Goal: Task Accomplishment & Management: Complete application form

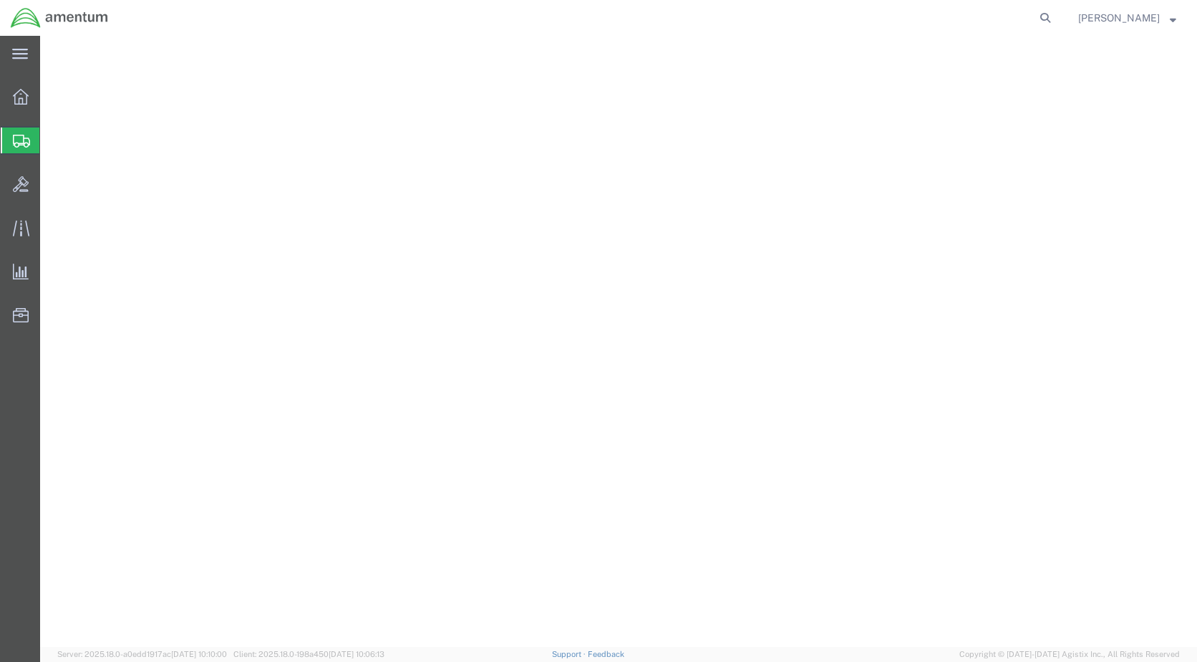
select select "49918"
select select "WA"
select select "49917"
select select "FL"
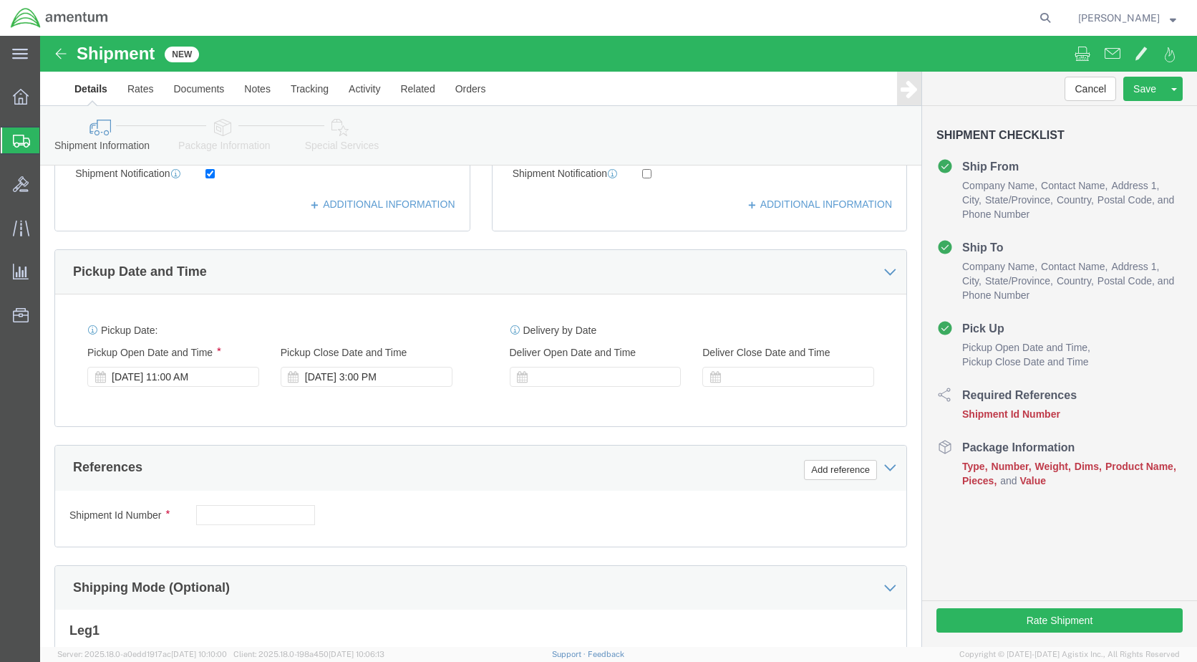
scroll to position [404, 0]
click input "text"
type input "6118.03.03.2219.000.WBE.0000"
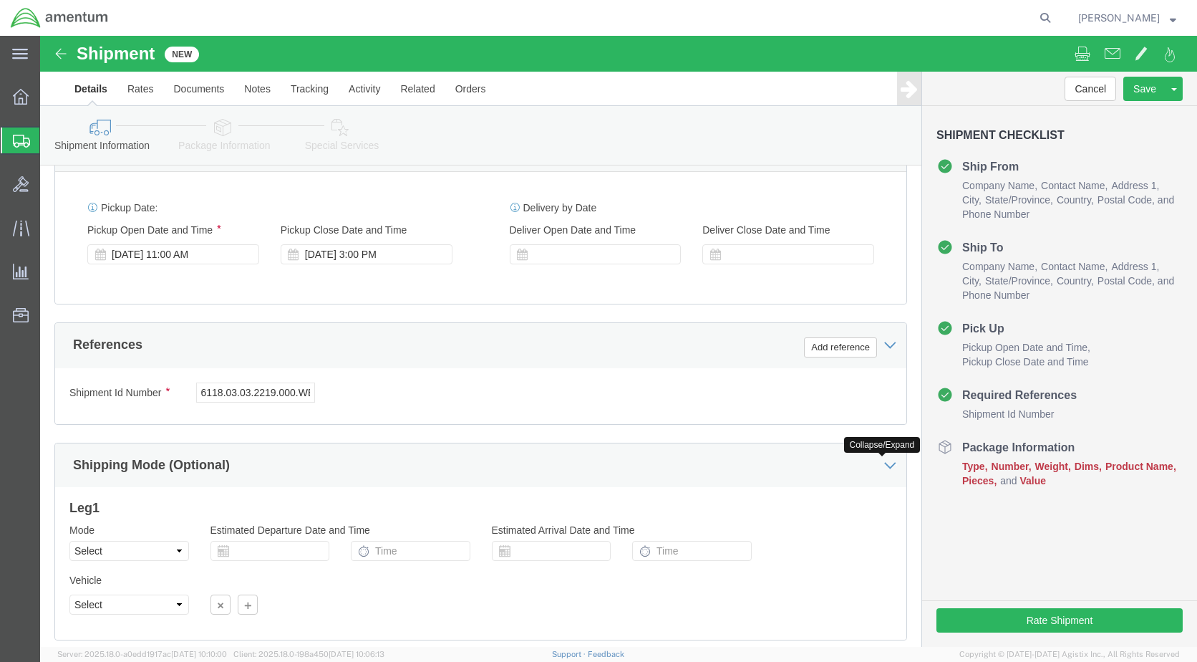
scroll to position [619, 0]
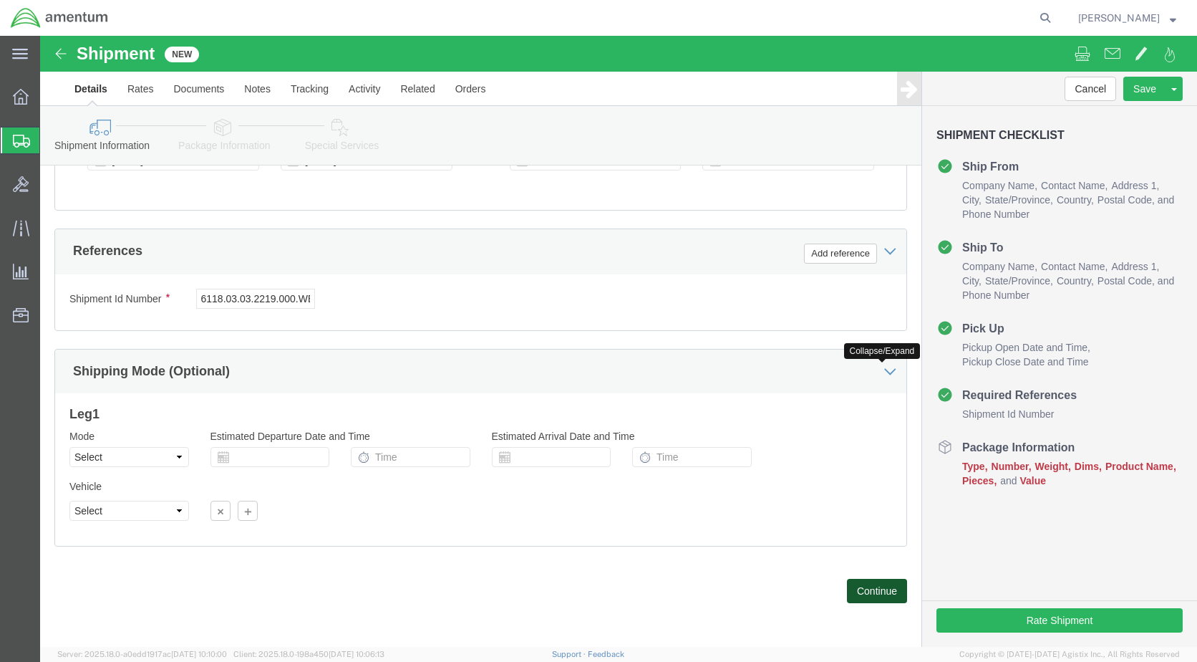
click button "Continue"
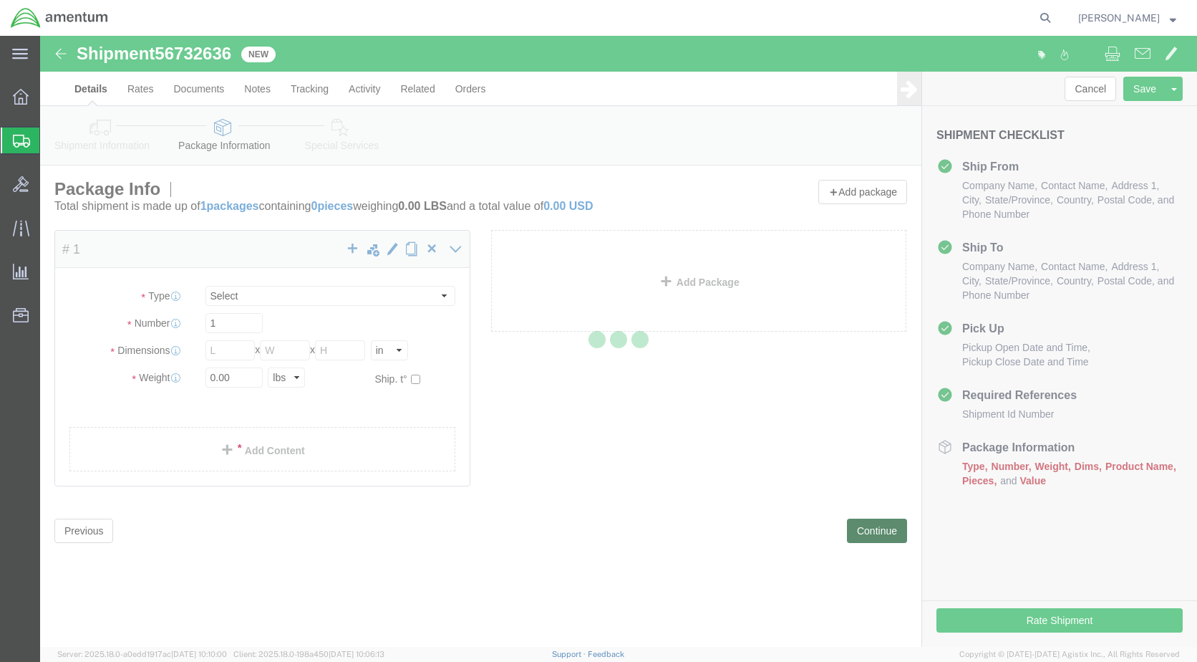
select select "CBOX"
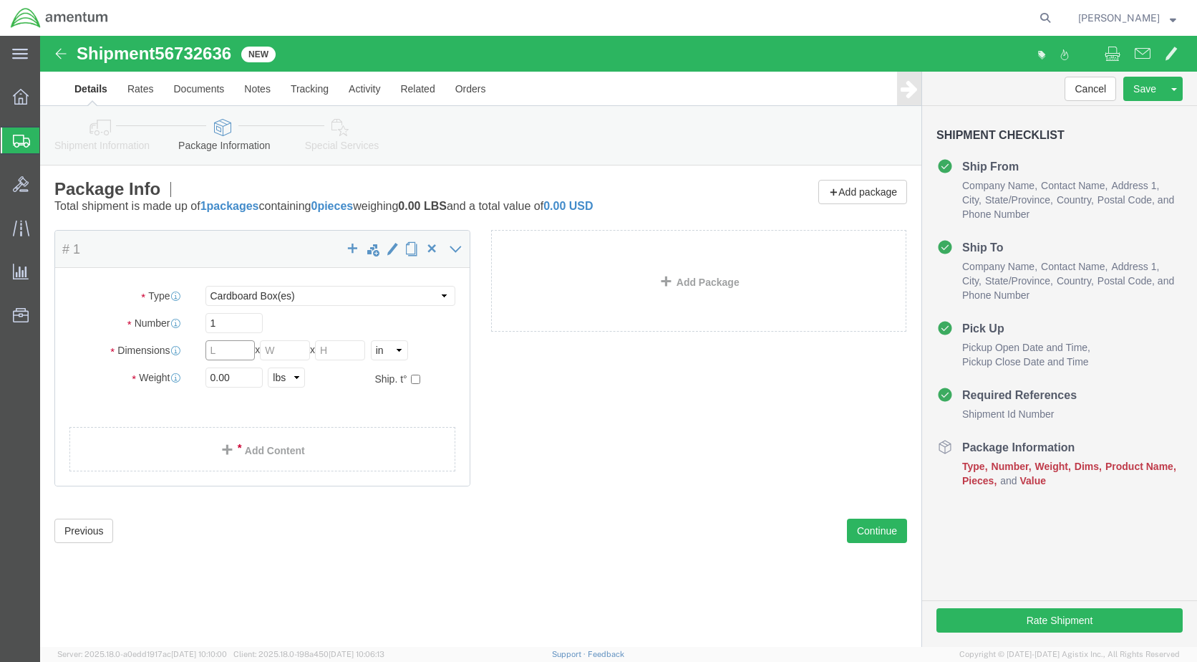
click input "text"
type input "18"
click input "10"
type input "12"
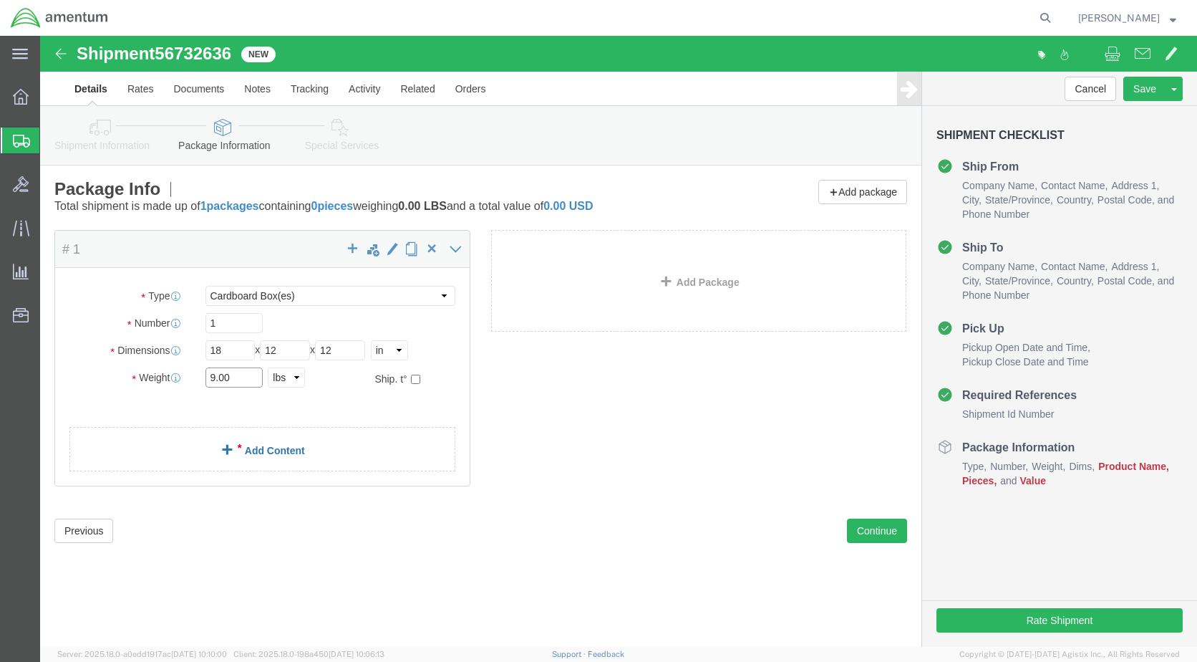
type input "9.00"
click link "Add Content"
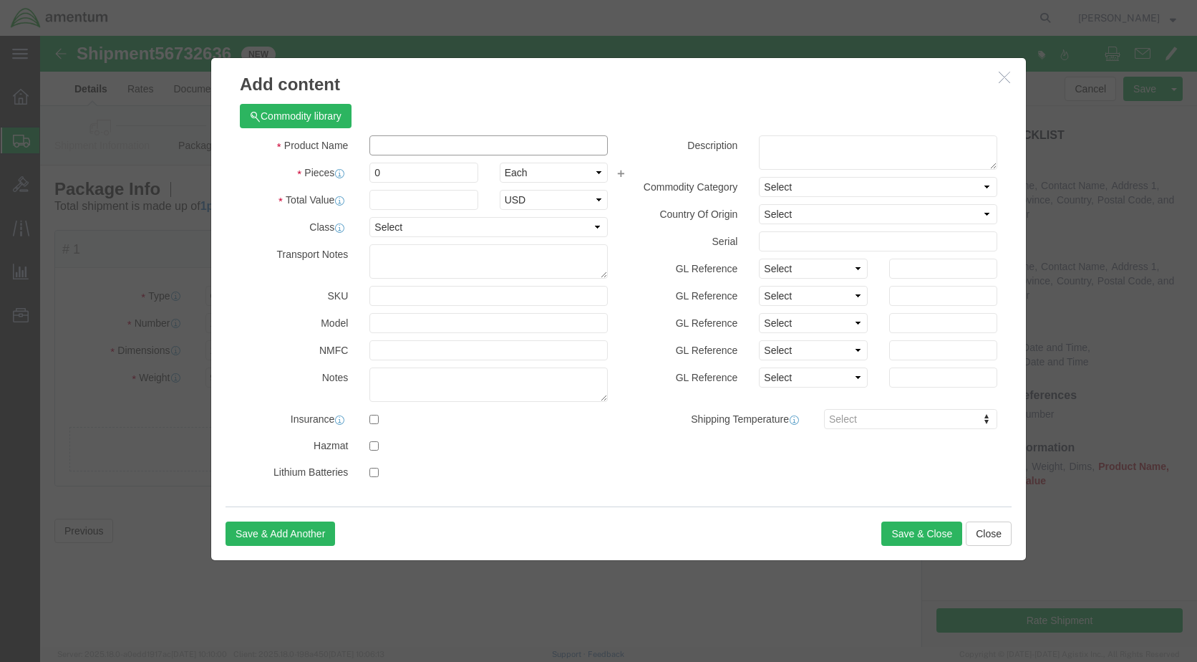
click input "text"
type input "NVG DUE RECERT"
type input "3.00"
type input "27000.00"
select select "USD"
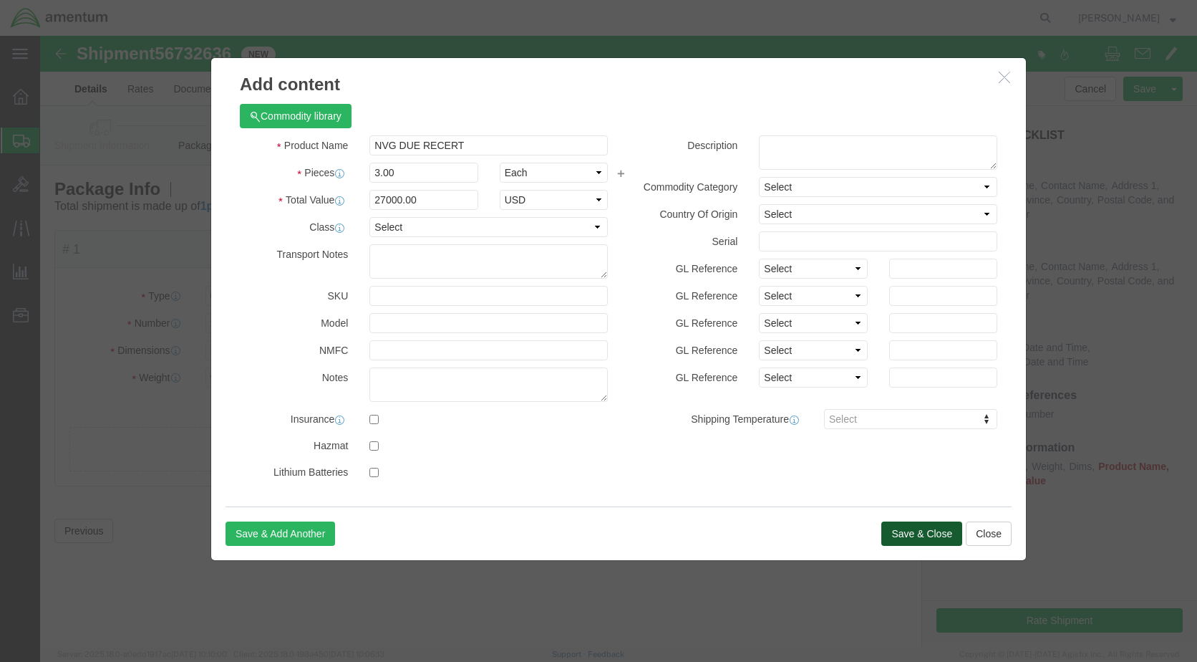
click button "Save & Close"
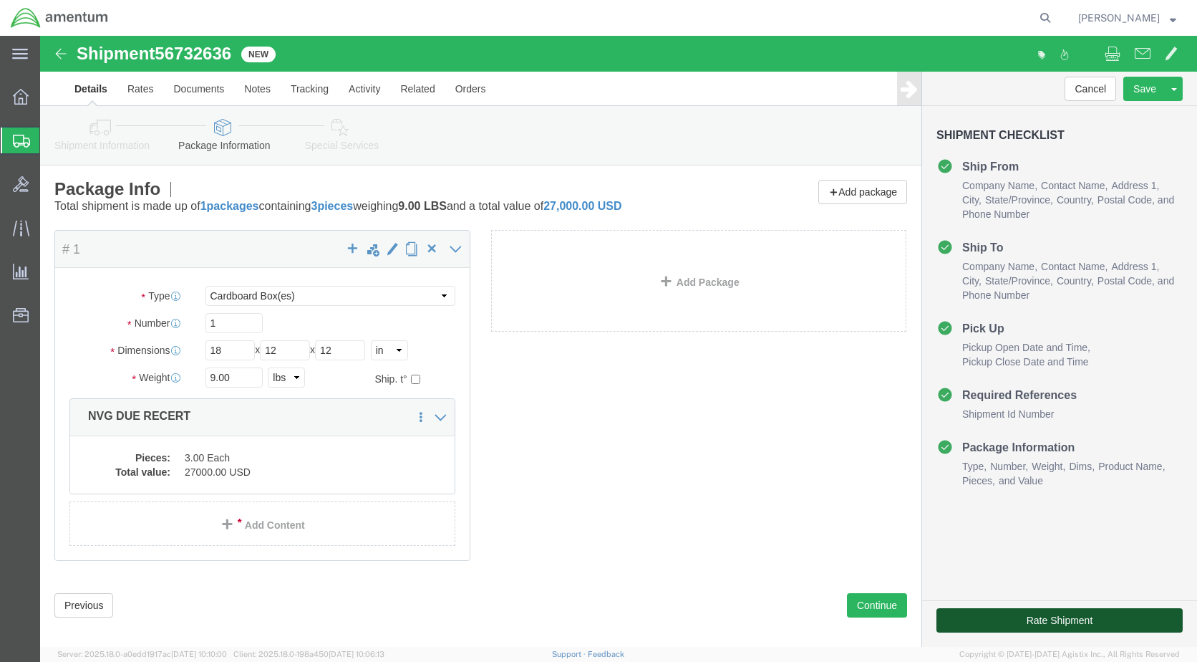
click button "Rate Shipment"
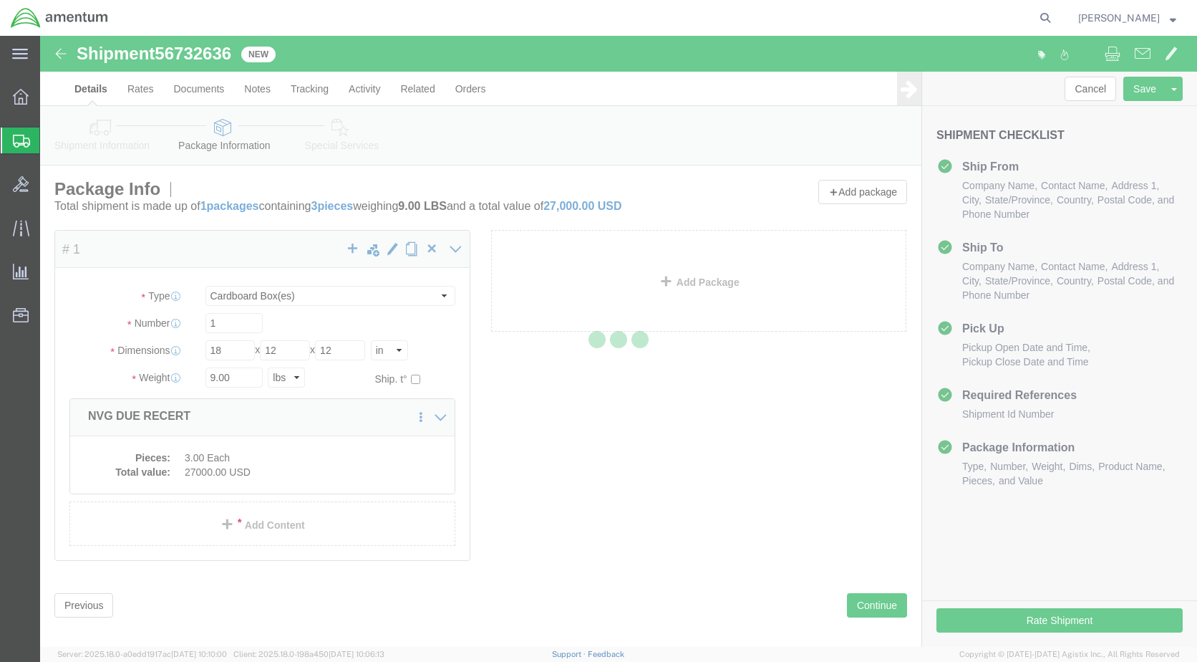
select select "49918"
select select "49917"
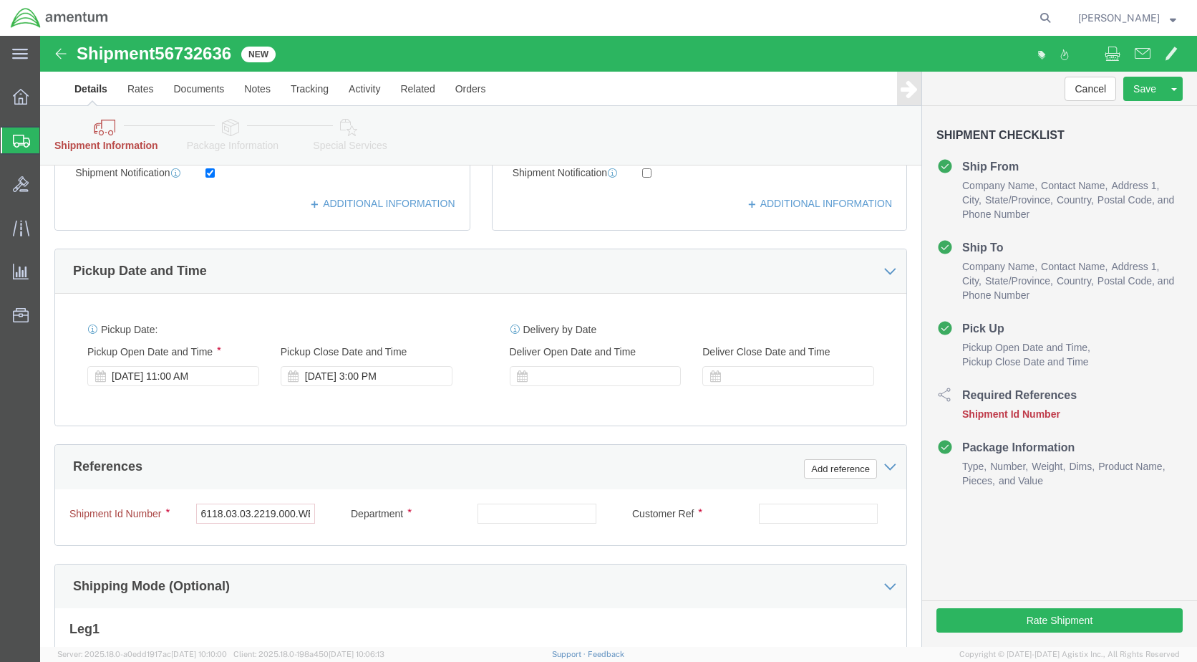
scroll to position [501, 0]
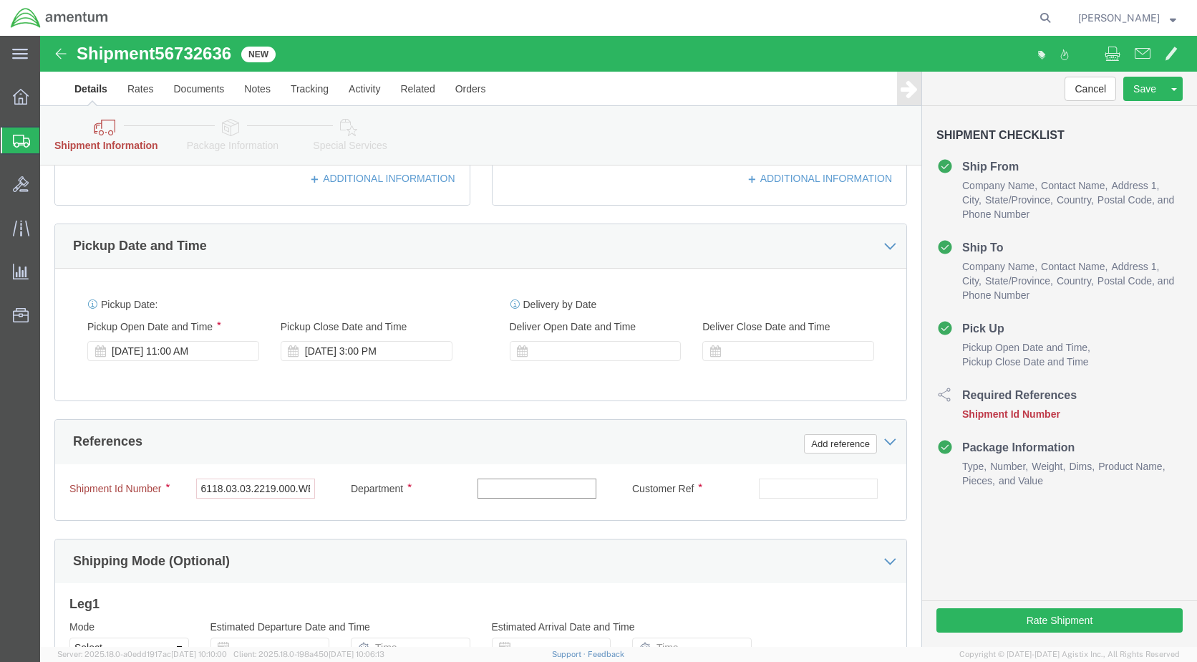
click input "text"
type input "CBP"
click input "text"
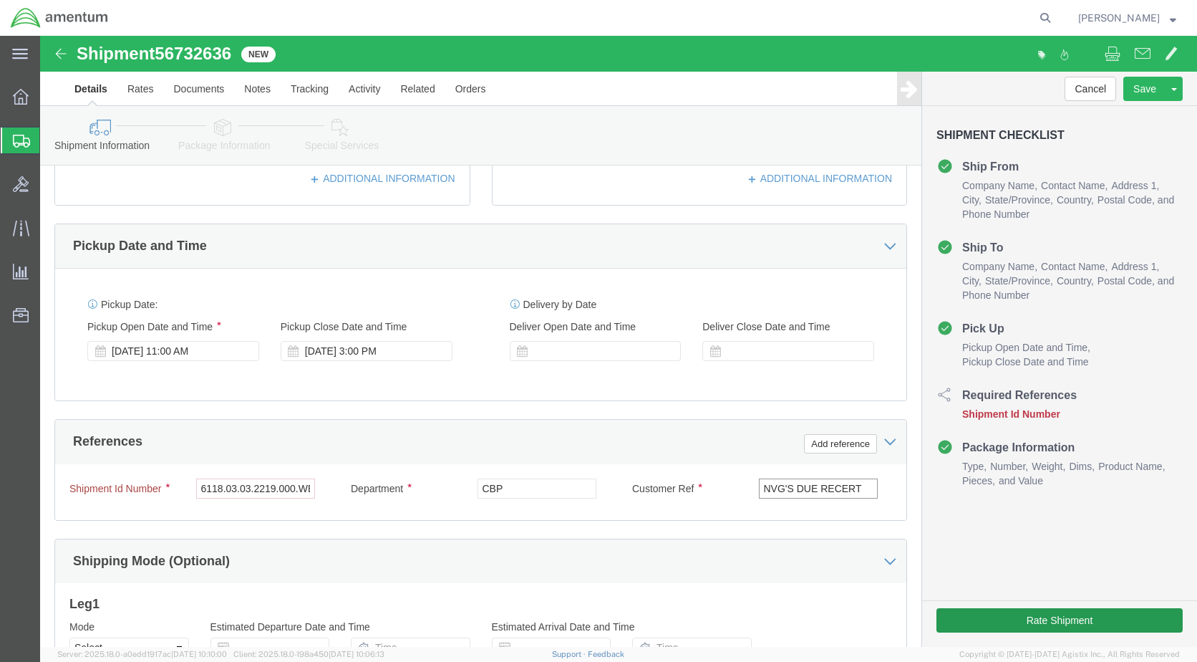
type input "NVG'S DUE RECERT"
click button "Rate Shipment"
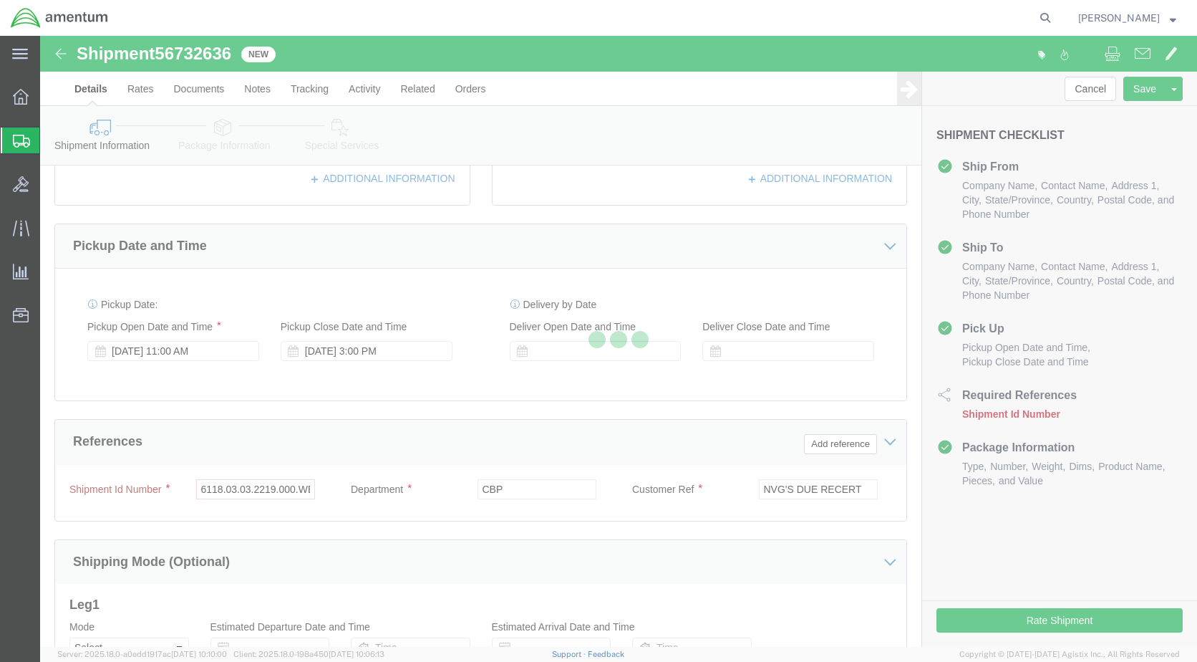
scroll to position [165, 0]
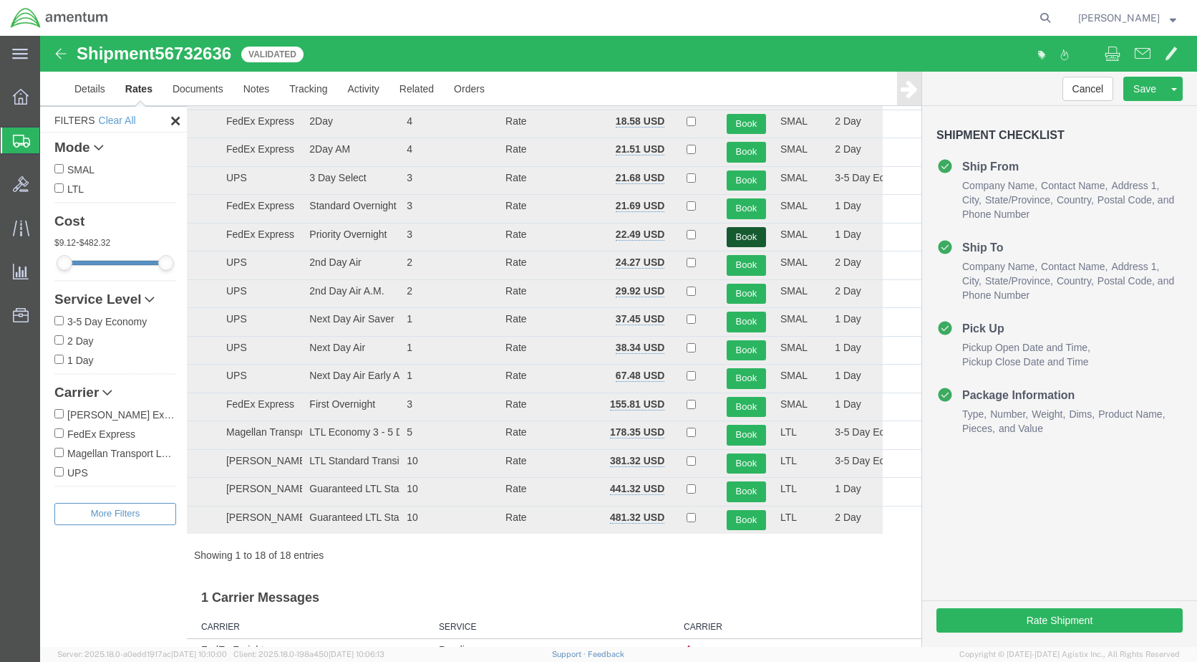
click at [742, 244] on button "Book" at bounding box center [746, 237] width 39 height 21
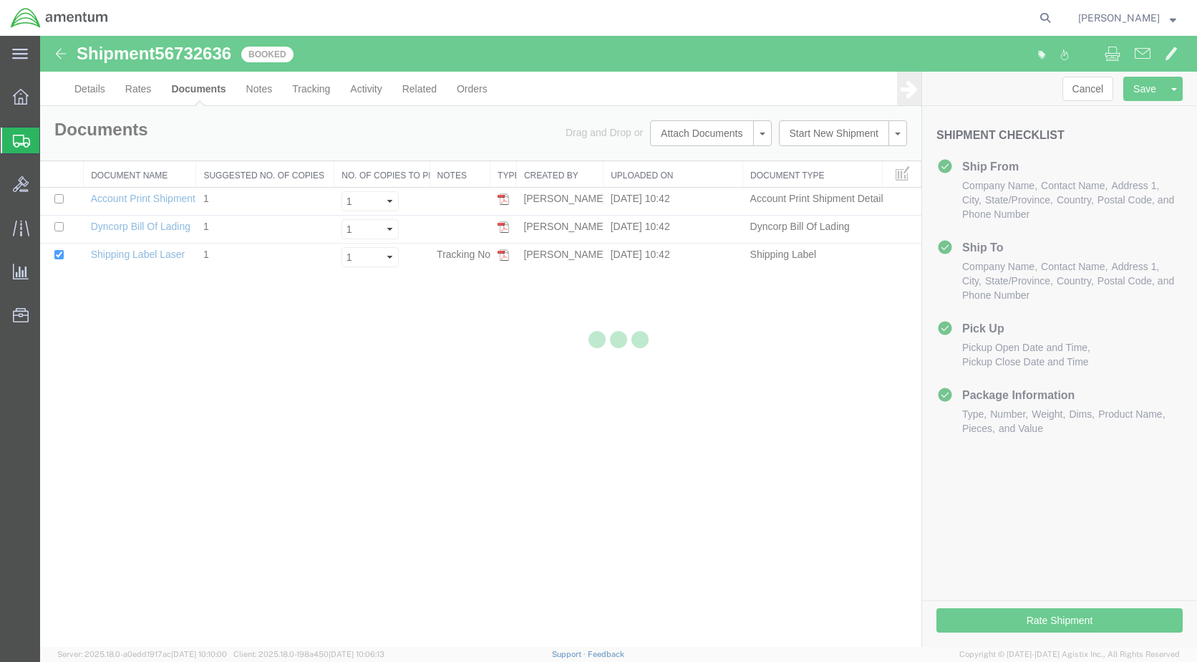
scroll to position [0, 0]
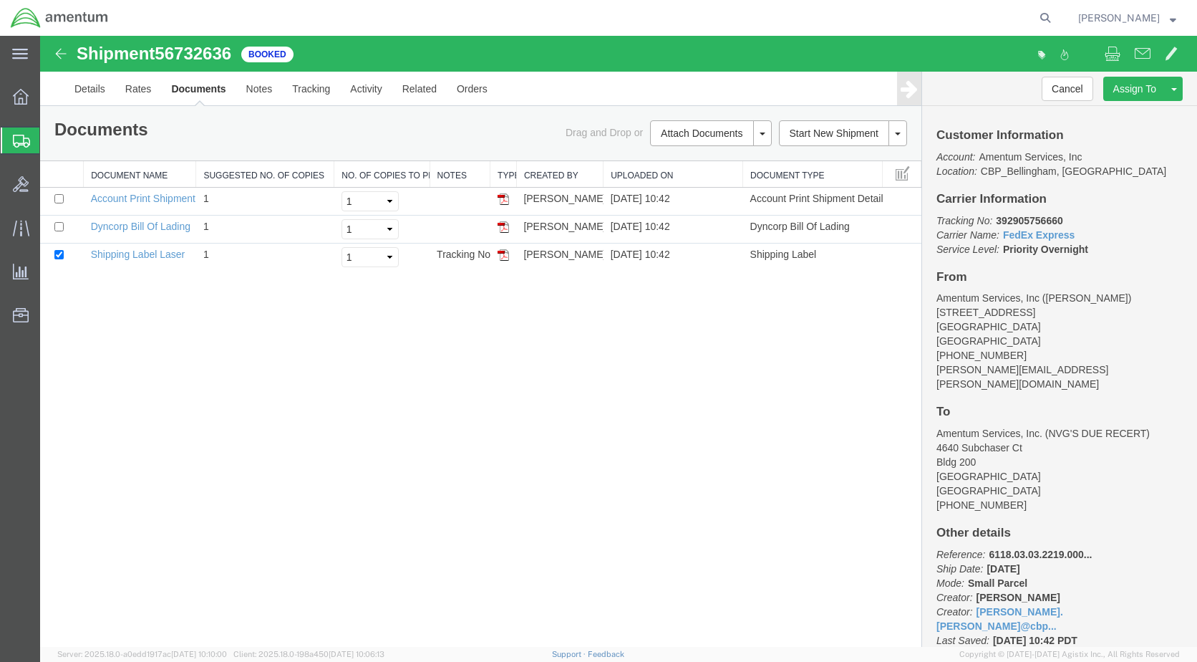
drag, startPoint x: 507, startPoint y: 258, endPoint x: 479, endPoint y: 420, distance: 164.2
click at [507, 258] on img at bounding box center [503, 254] width 11 height 11
click at [94, 92] on link "Details" at bounding box center [89, 89] width 51 height 34
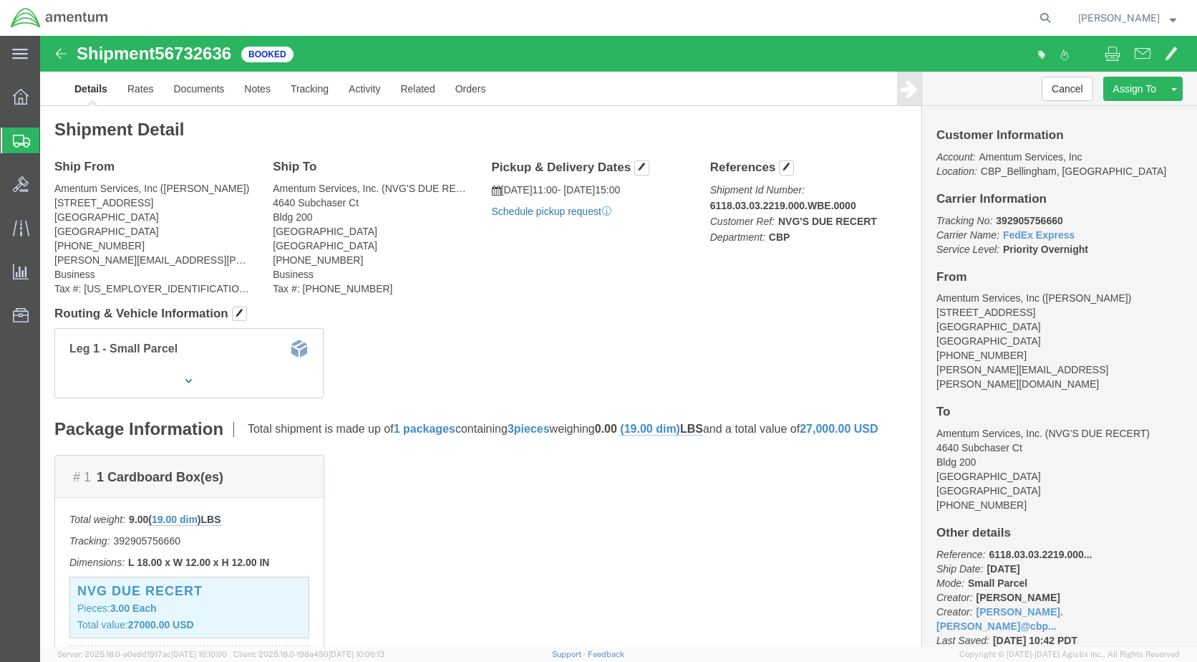
click link "Schedule pickup request"
